Goal: Find specific page/section: Find specific page/section

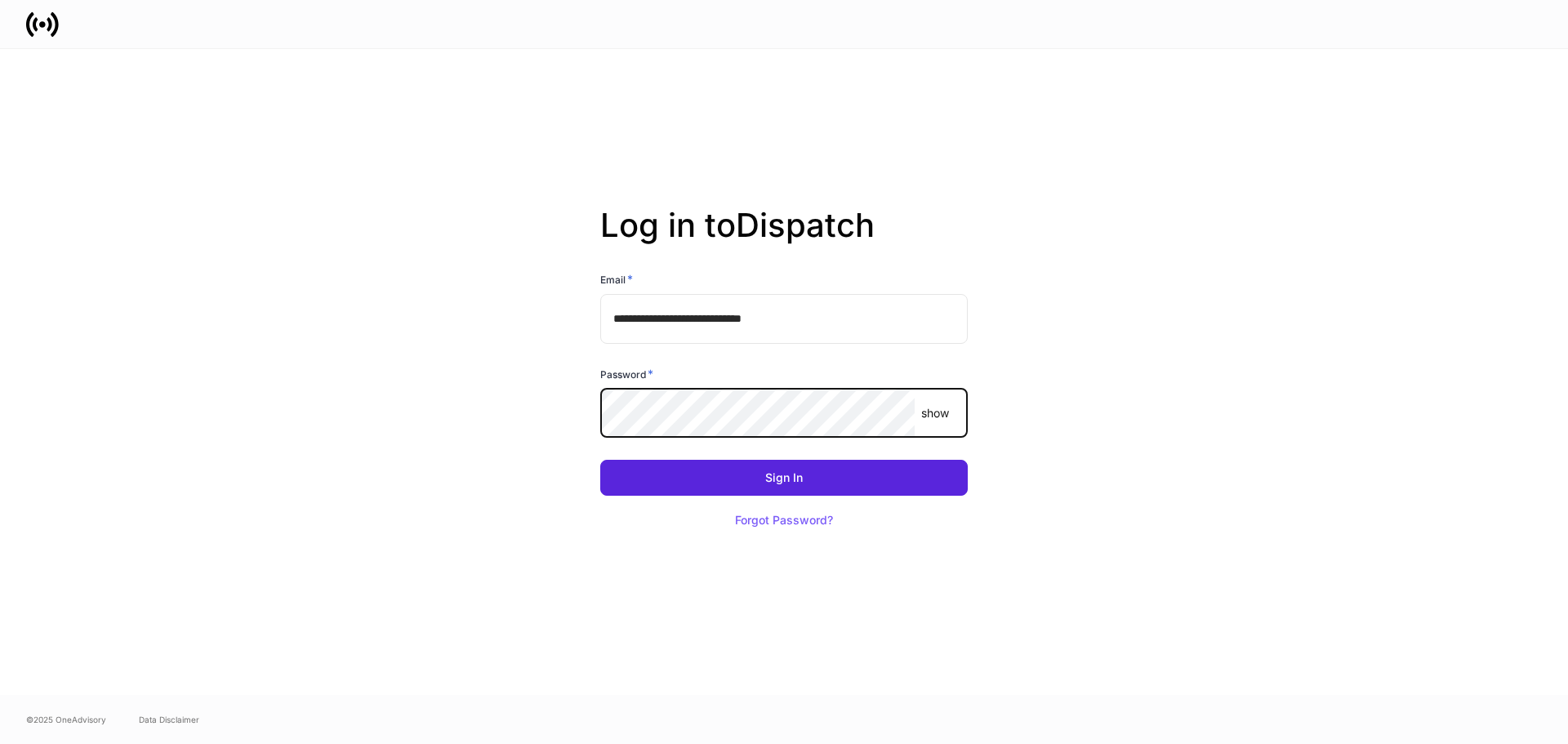
click at [938, 413] on p "show" at bounding box center [935, 412] width 28 height 16
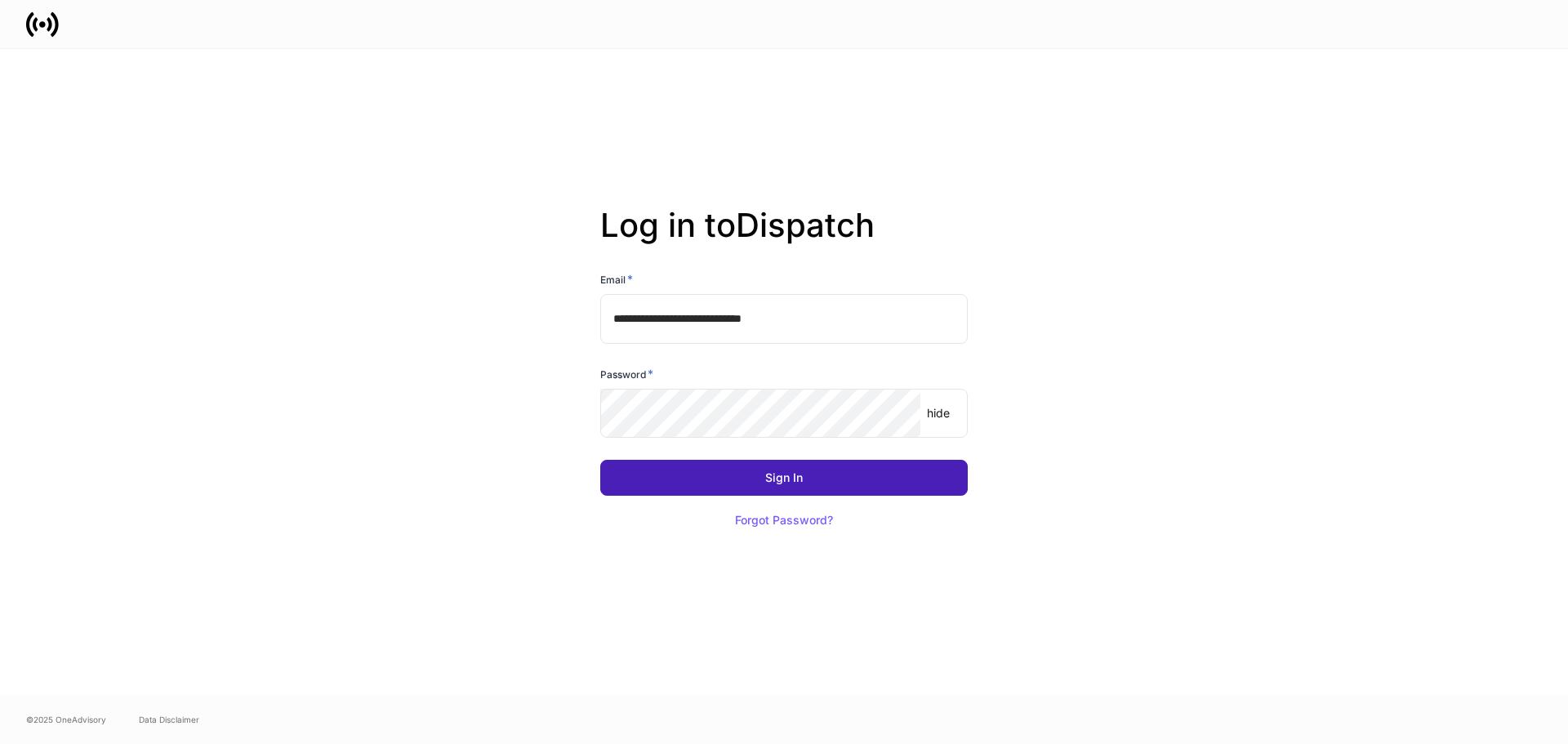
click at [730, 481] on button "Sign In" at bounding box center [784, 477] width 368 height 36
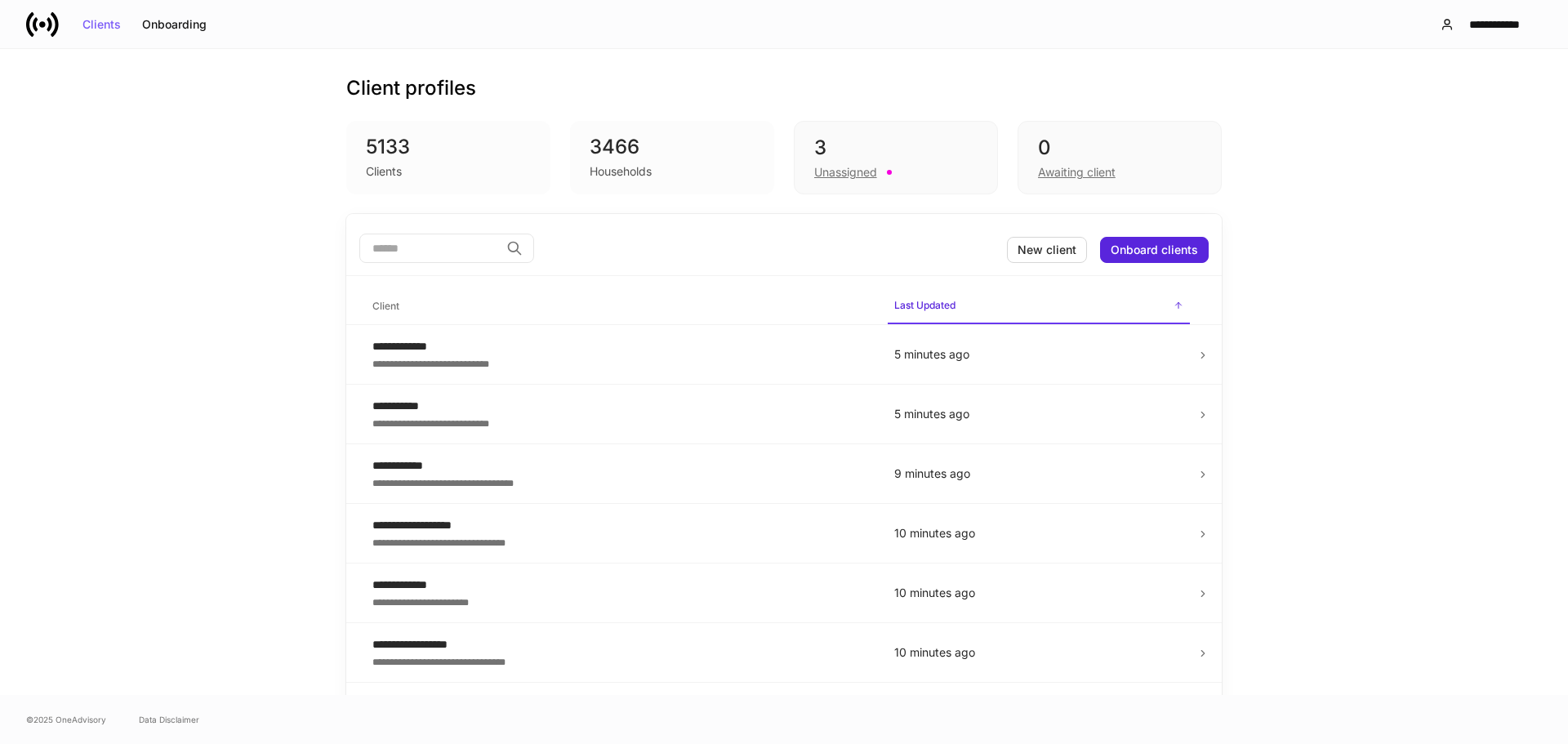
click at [413, 152] on div "5133" at bounding box center [449, 146] width 165 height 26
click at [407, 246] on input "search" at bounding box center [429, 248] width 141 height 29
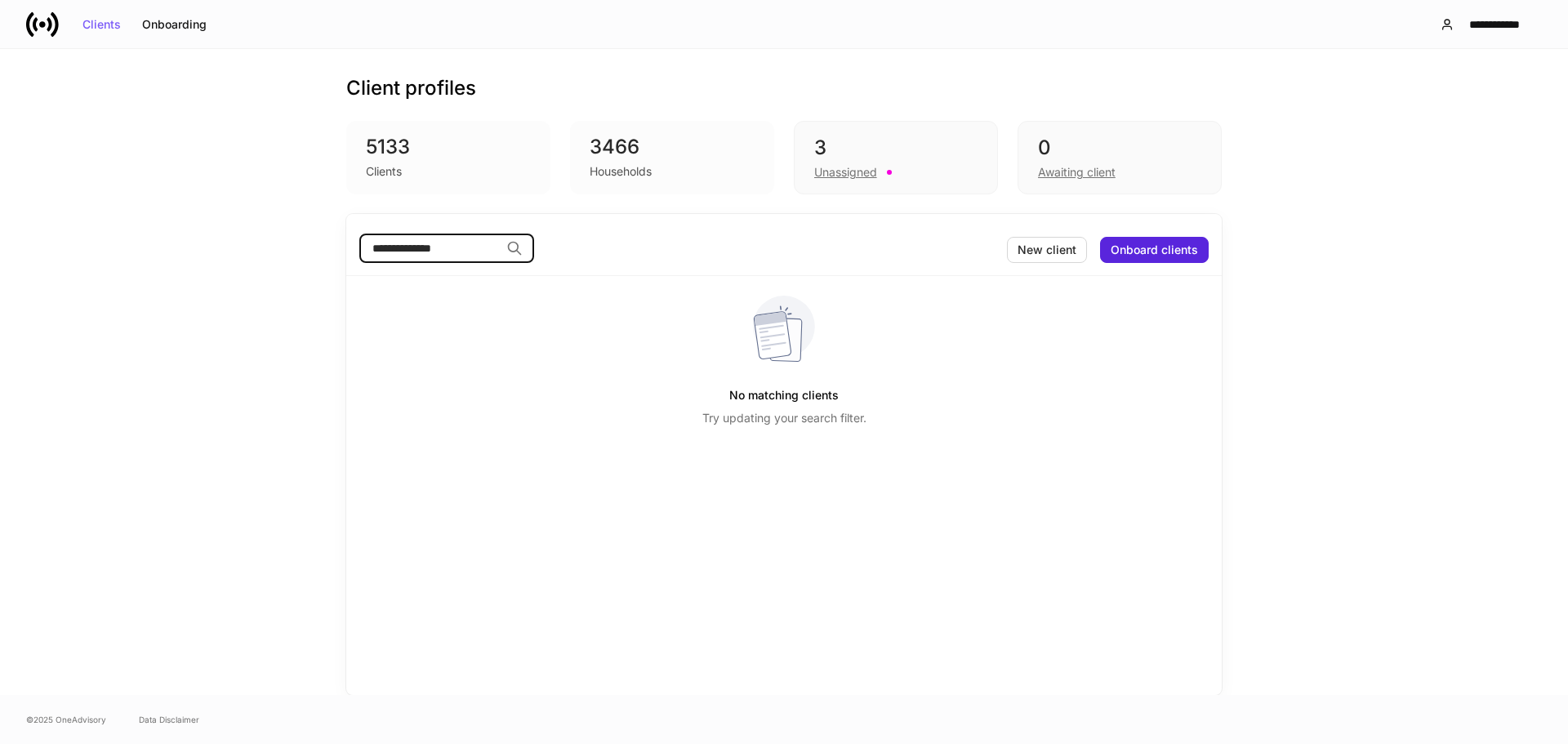
type input "**********"
click at [523, 247] on icon at bounding box center [514, 247] width 16 height 16
drag, startPoint x: 453, startPoint y: 247, endPoint x: 329, endPoint y: 247, distance: 124.0
click at [329, 247] on div "**********" at bounding box center [784, 372] width 980 height 646
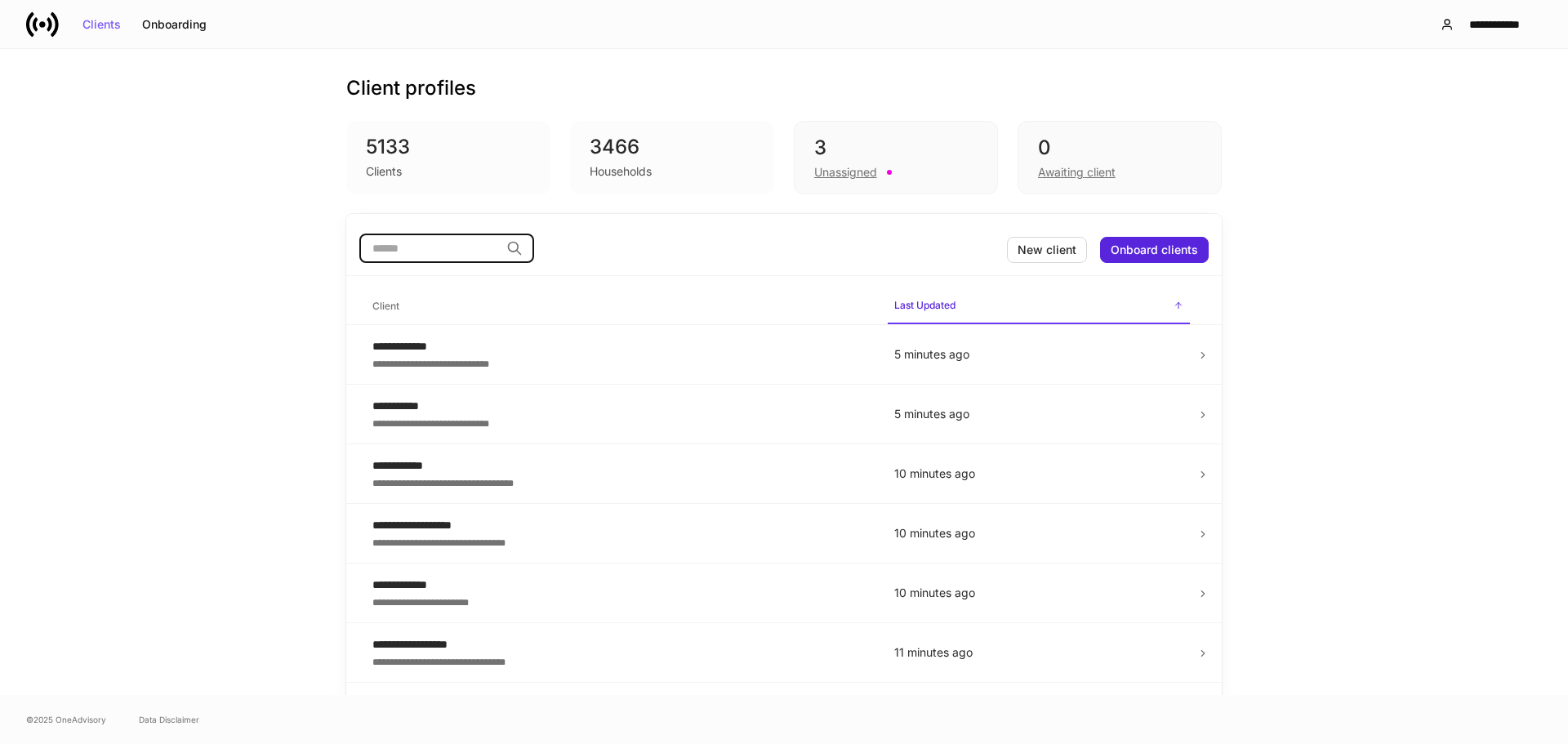
click at [636, 179] on div "Households" at bounding box center [621, 171] width 62 height 16
click at [460, 166] on div "Clients" at bounding box center [449, 169] width 165 height 19
click at [674, 169] on div "Households" at bounding box center [672, 169] width 165 height 19
click at [917, 156] on div "3" at bounding box center [896, 147] width 163 height 26
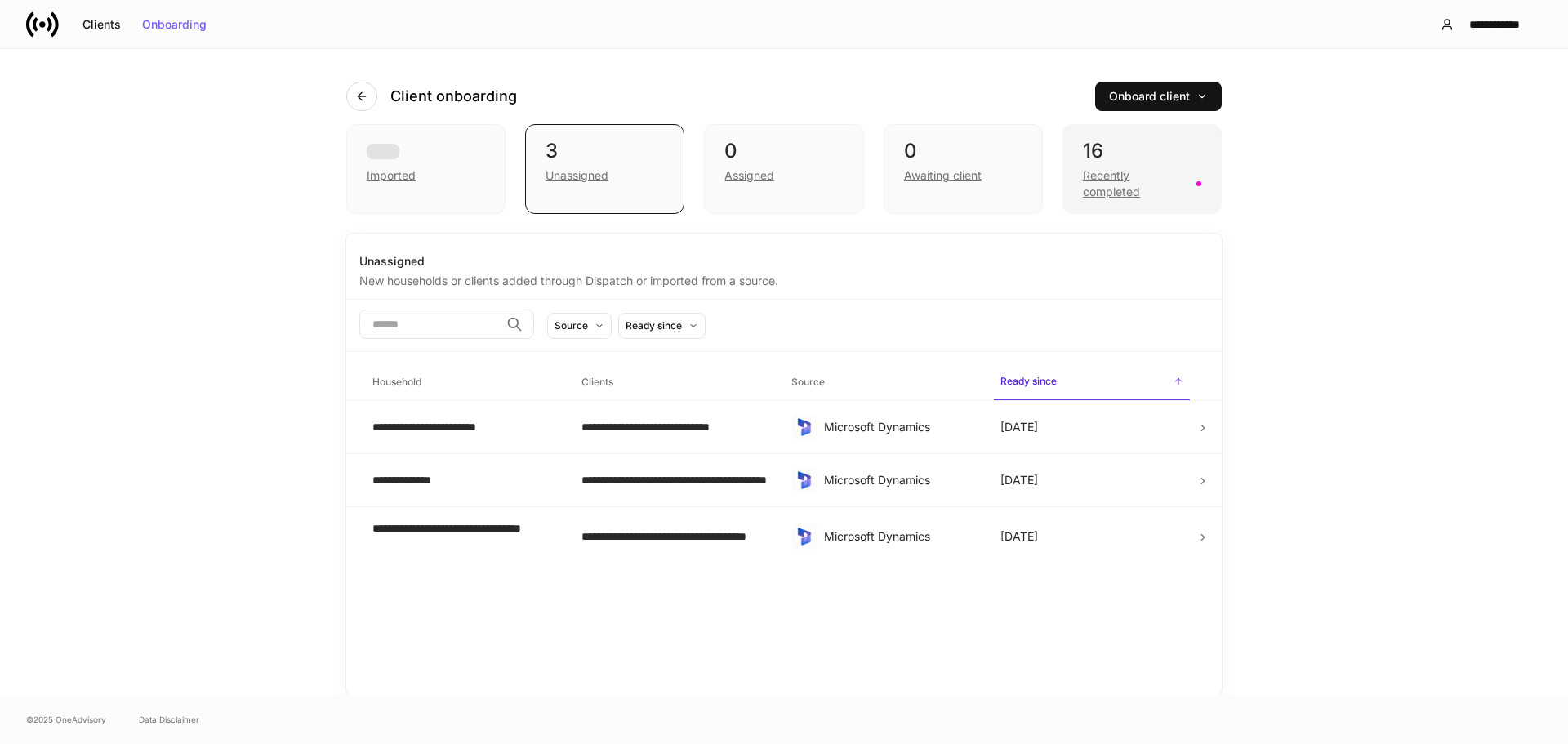
click at [1080, 150] on div "16 Recently completed" at bounding box center [1141, 168] width 159 height 90
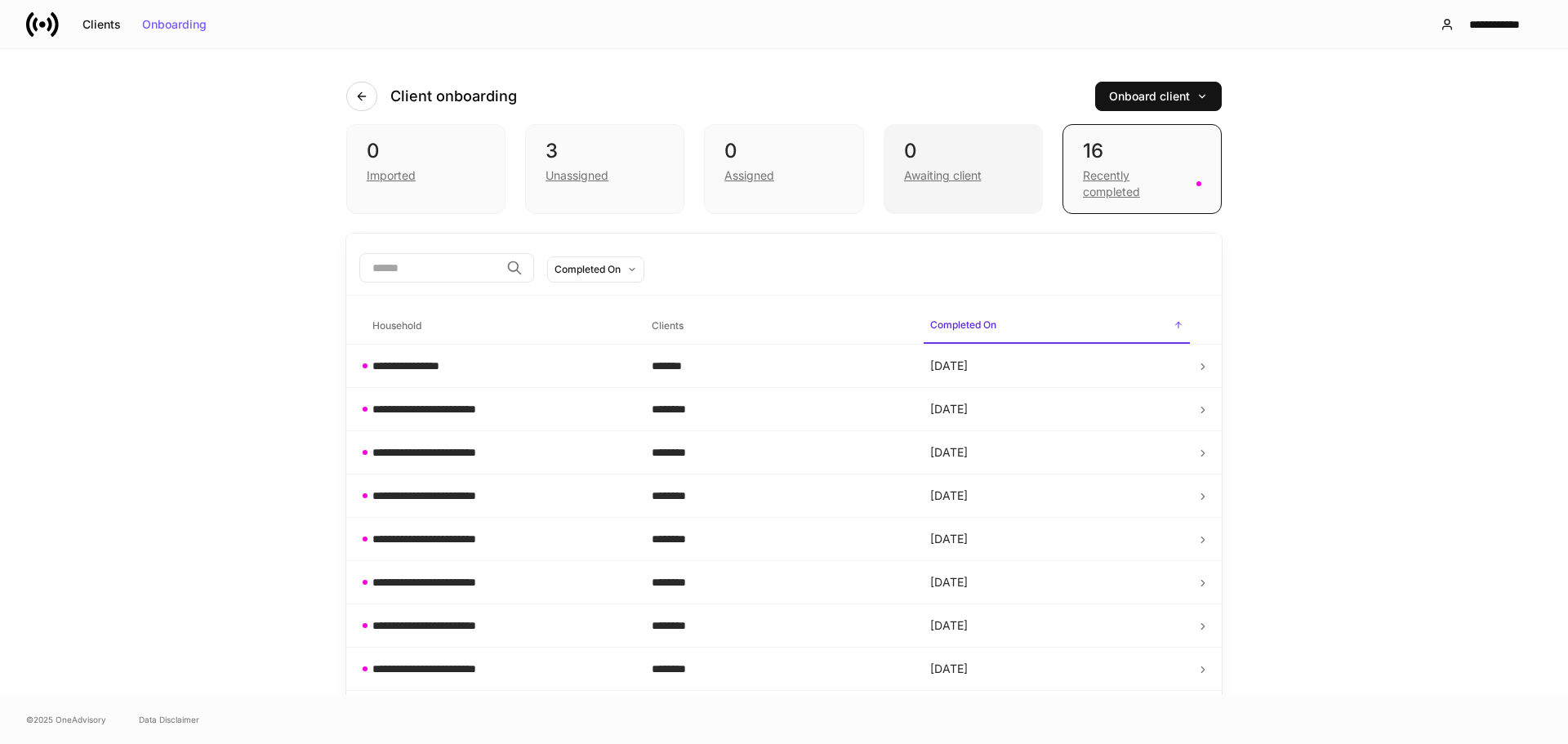
click at [953, 142] on div "0" at bounding box center [963, 151] width 119 height 26
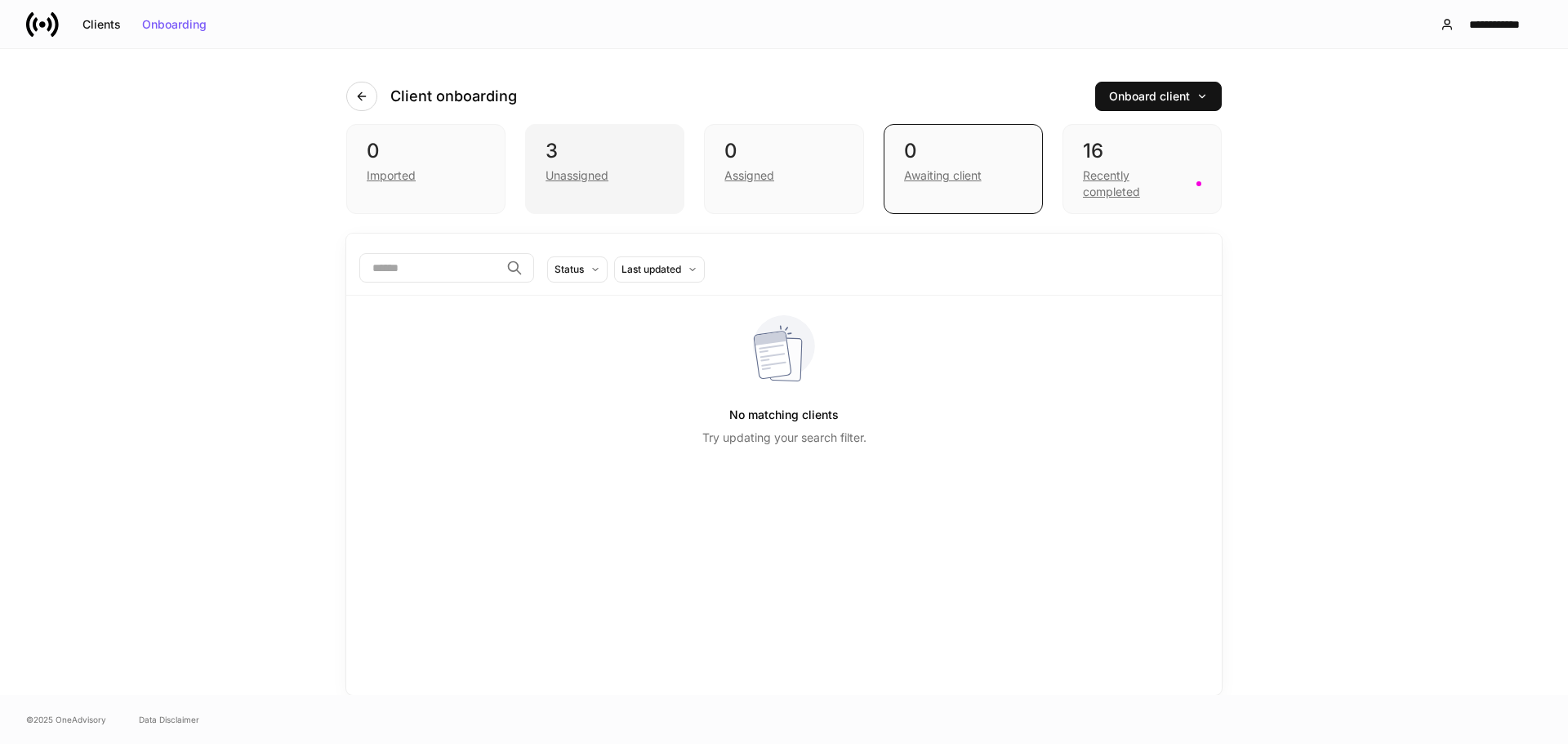
click at [588, 157] on div "3" at bounding box center [604, 151] width 119 height 26
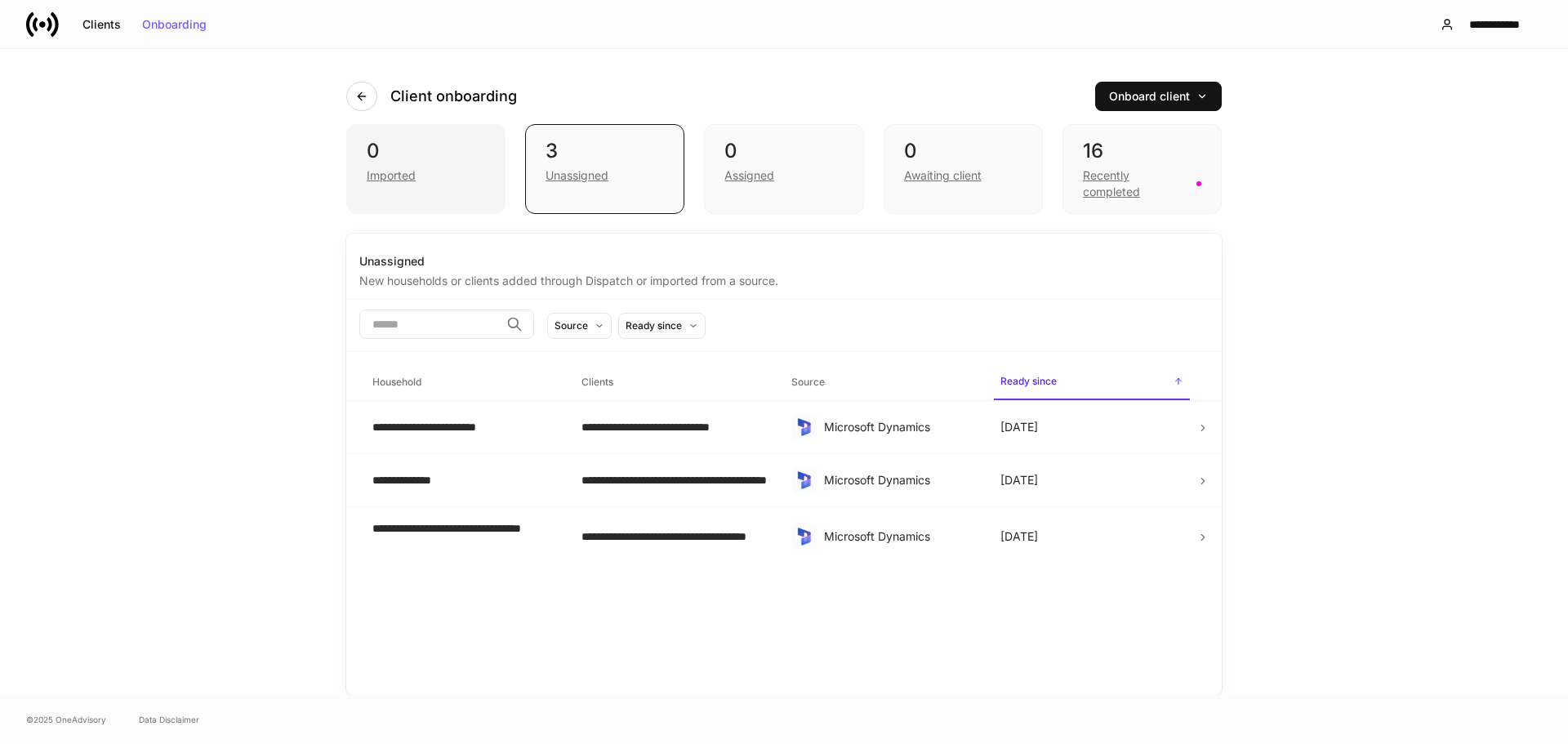
click at [439, 160] on div "0" at bounding box center [426, 151] width 119 height 26
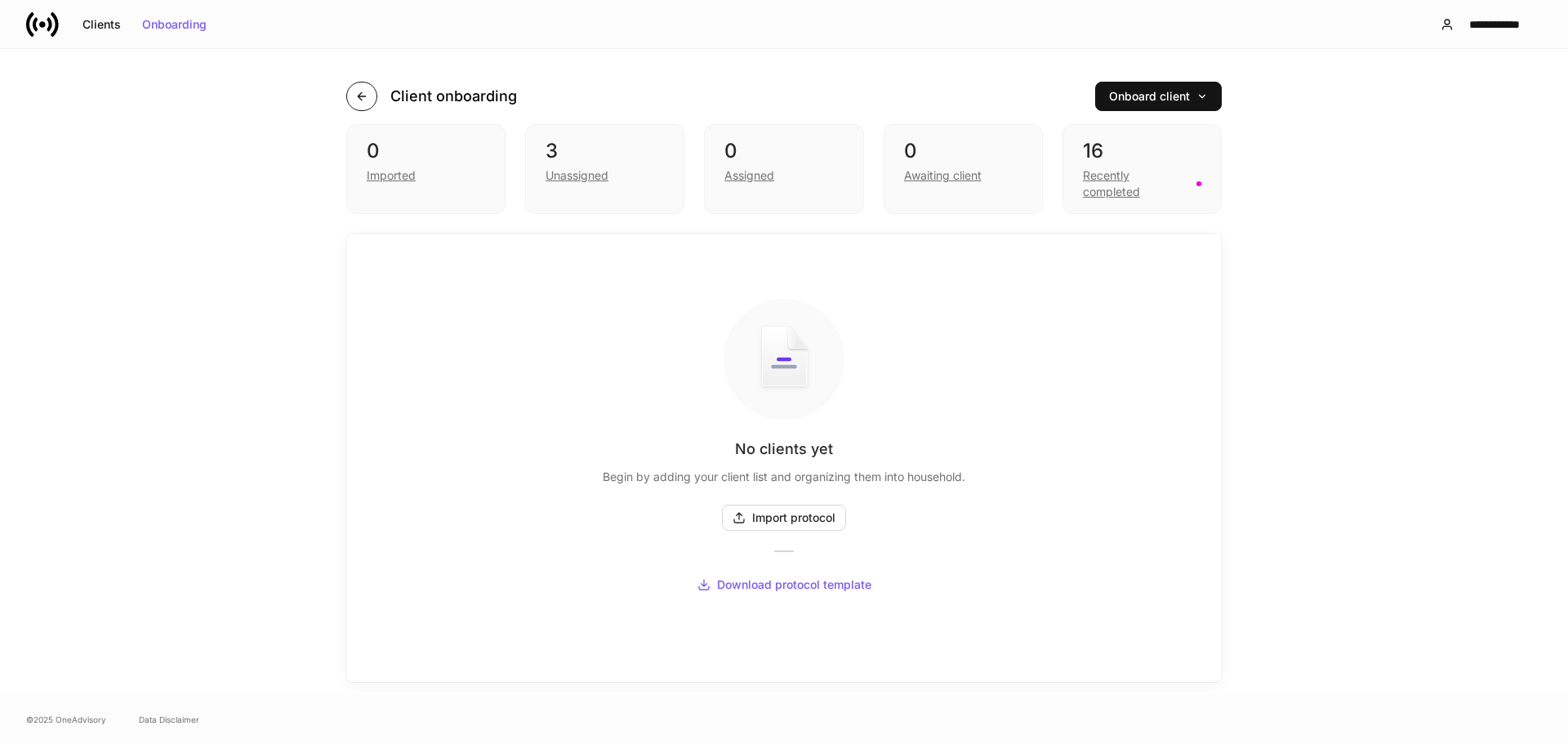
click at [361, 96] on icon "button" at bounding box center [362, 97] width 13 height 13
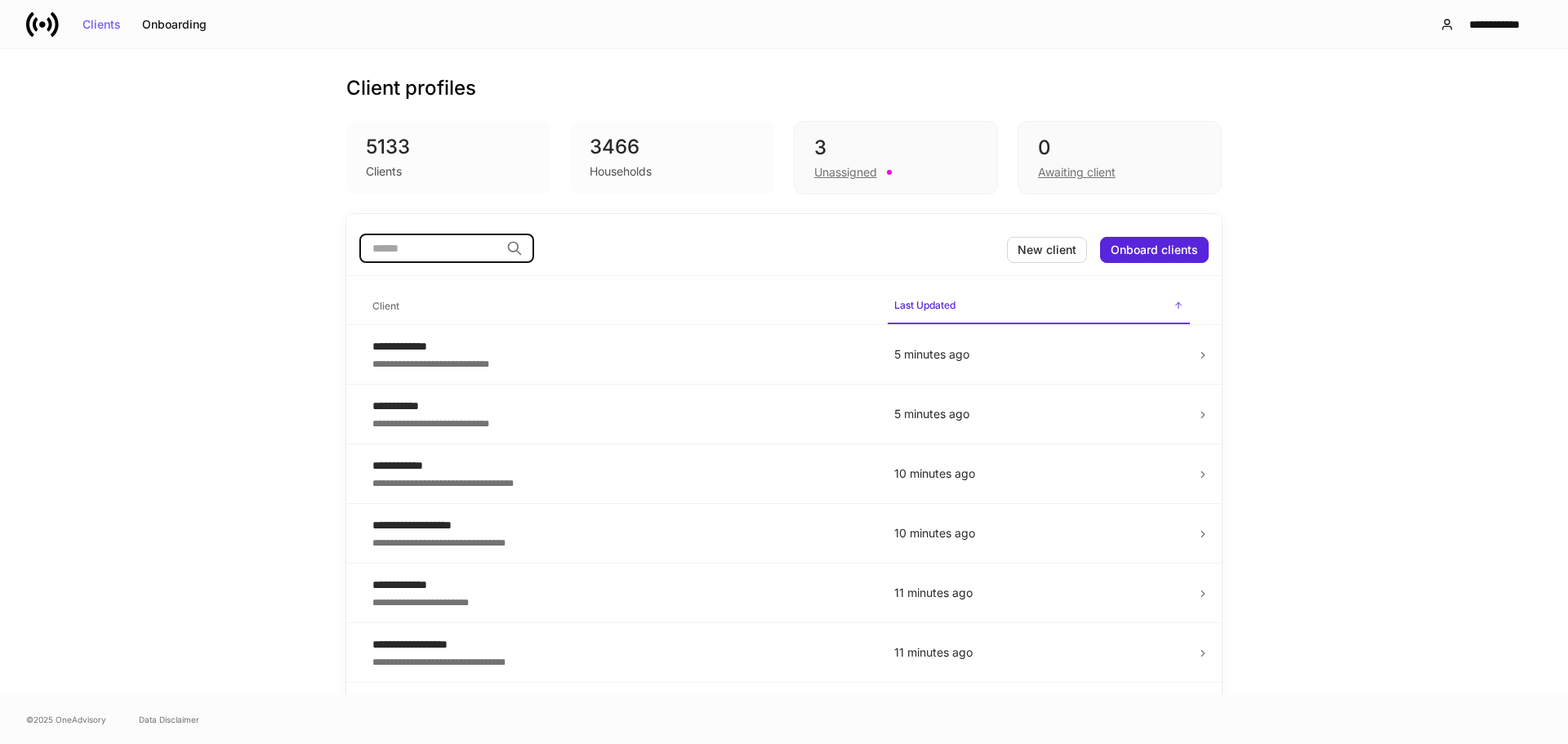
click at [391, 247] on input "search" at bounding box center [429, 248] width 141 height 29
type input "*****"
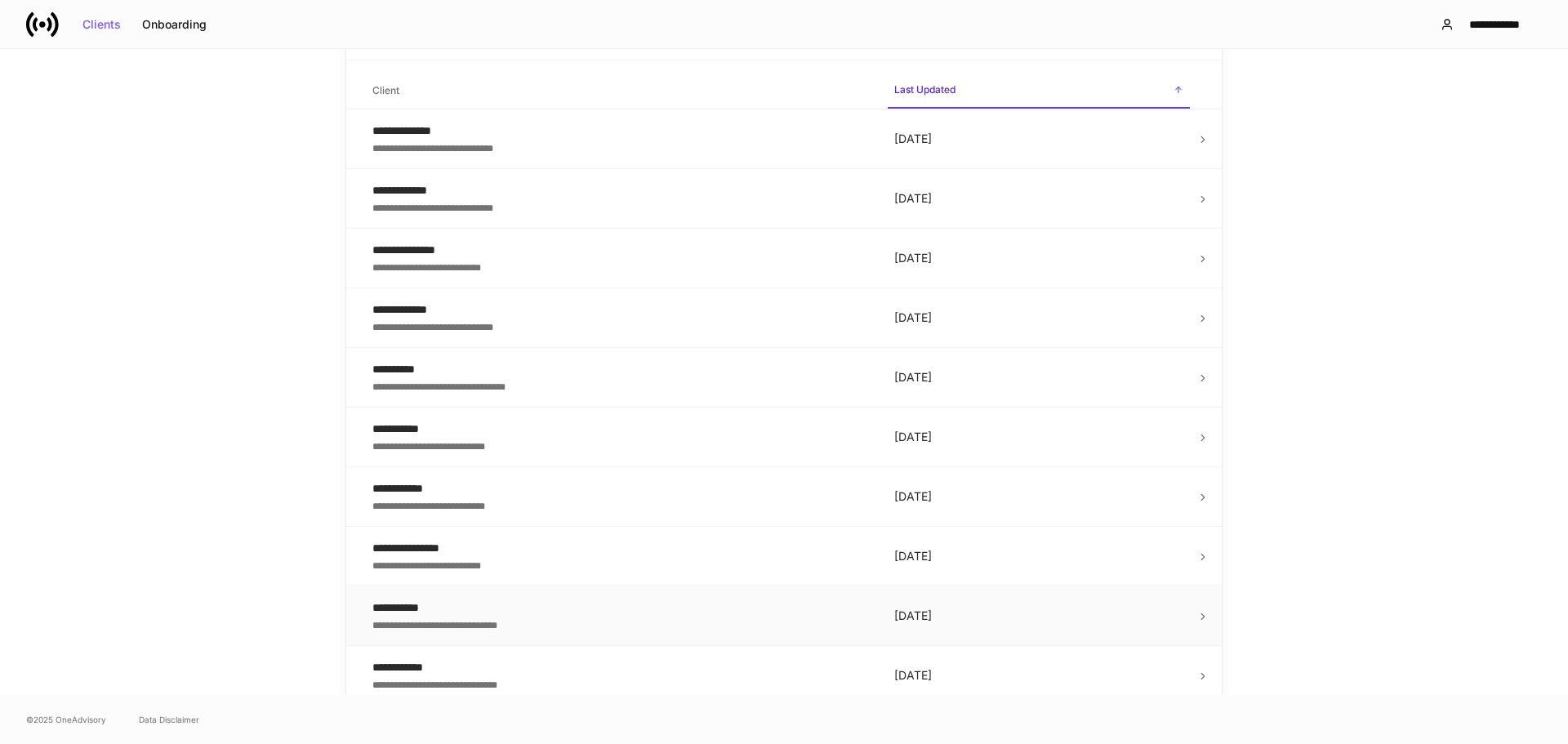
scroll to position [285, 0]
